Goal: Task Accomplishment & Management: Manage account settings

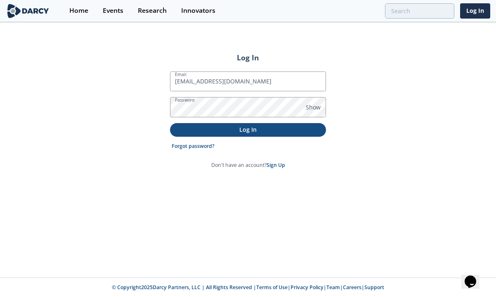
click at [250, 130] on p "Log In" at bounding box center [248, 129] width 144 height 9
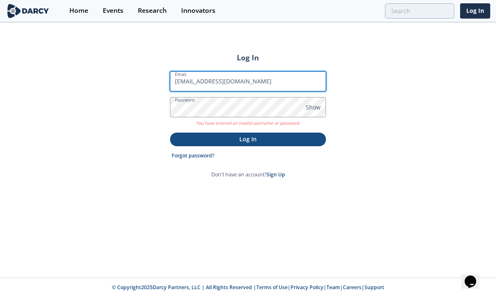
click at [252, 81] on input "[EMAIL_ADDRESS][DOMAIN_NAME]" at bounding box center [248, 81] width 156 height 20
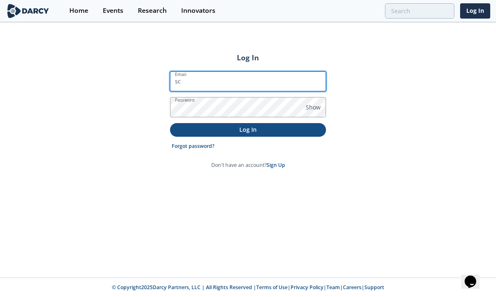
type input "s"
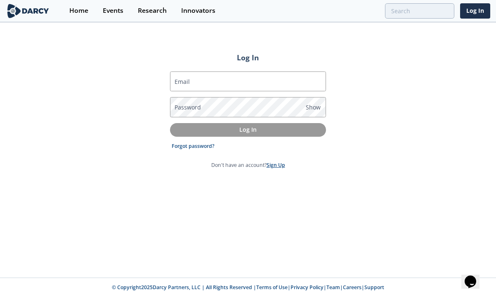
click at [276, 165] on link "Sign Up" at bounding box center [276, 164] width 19 height 7
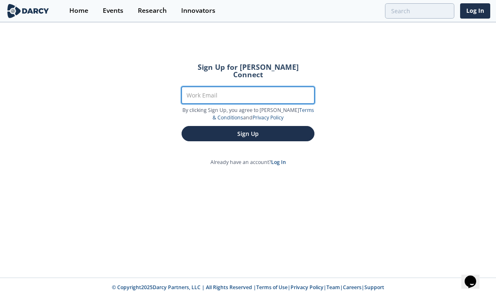
click at [207, 90] on input "Work Email" at bounding box center [248, 95] width 133 height 17
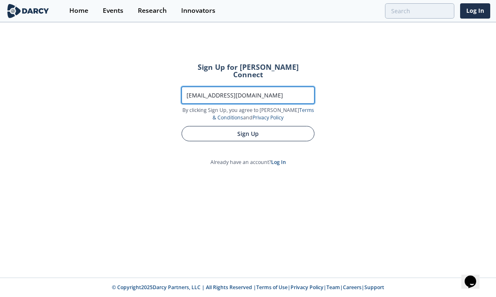
type input "[EMAIL_ADDRESS][DOMAIN_NAME]"
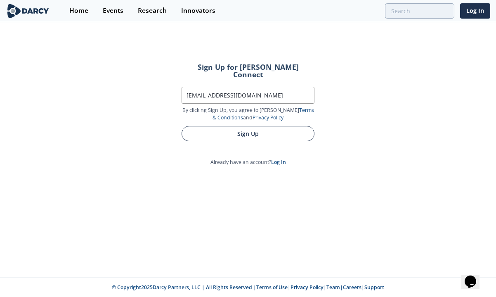
click at [238, 126] on button "Sign Up" at bounding box center [248, 133] width 133 height 15
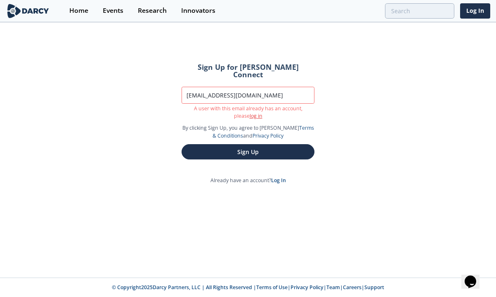
click at [262, 112] on link "log in" at bounding box center [256, 115] width 13 height 7
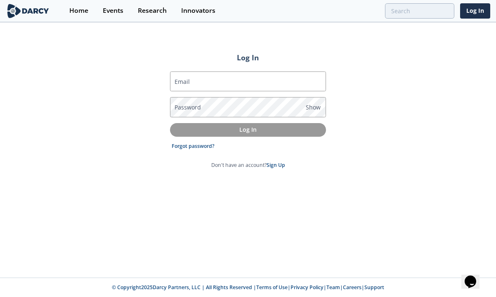
click at [366, 122] on div "Log In Email Password Show Log In Forgot password? Don't have an account? Sign …" at bounding box center [248, 150] width 496 height 254
click at [182, 78] on label "Email" at bounding box center [182, 81] width 15 height 9
click at [182, 78] on input "Email" at bounding box center [248, 81] width 156 height 20
click at [192, 111] on label "Password" at bounding box center [188, 107] width 26 height 9
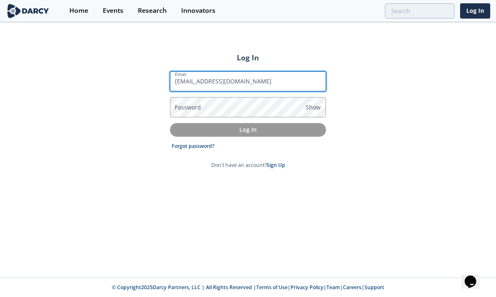
click at [262, 81] on input "[EMAIL_ADDRESS][DOMAIN_NAME]" at bounding box center [248, 81] width 156 height 20
type input "s"
